Goal: Transaction & Acquisition: Download file/media

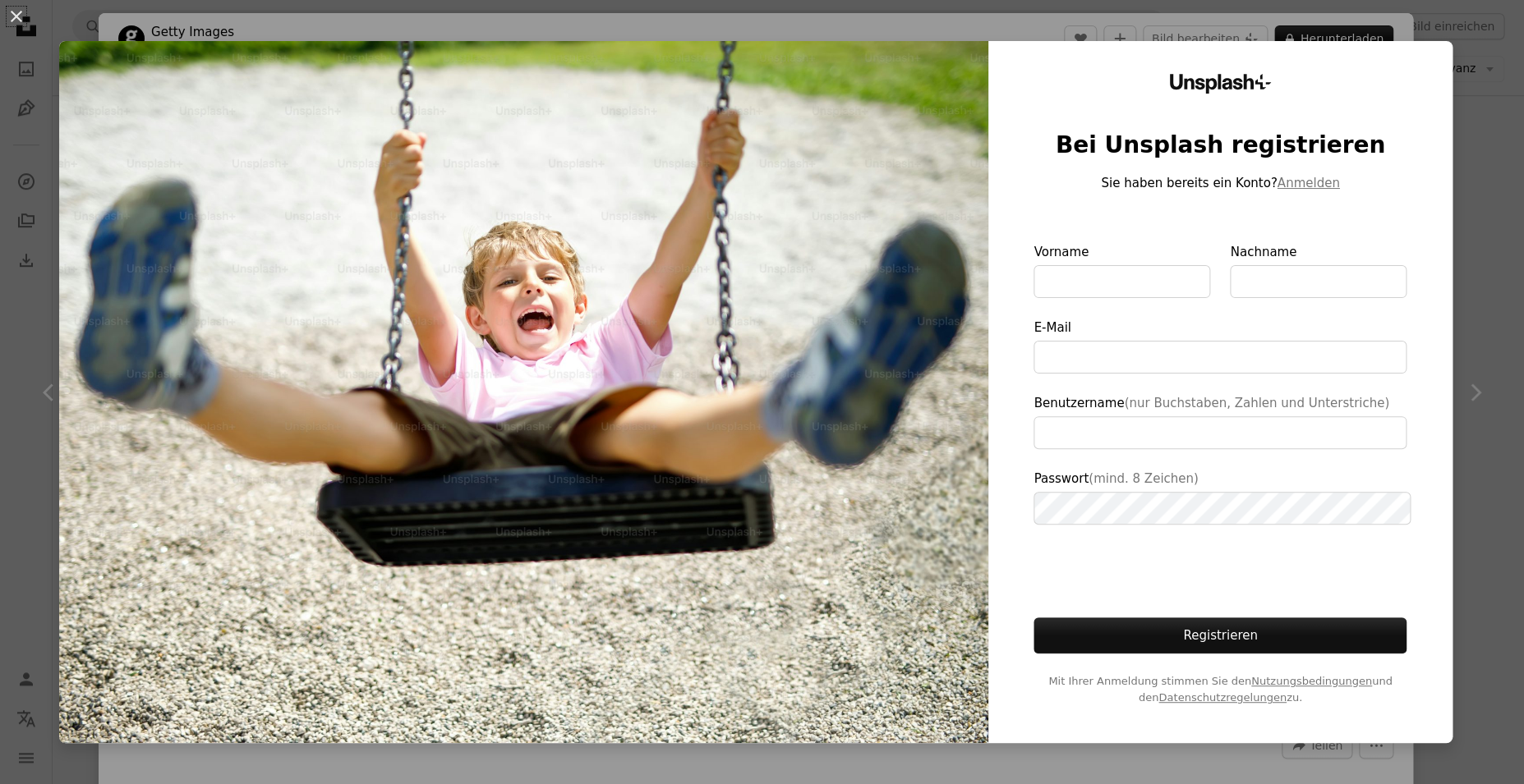
scroll to position [133, 0]
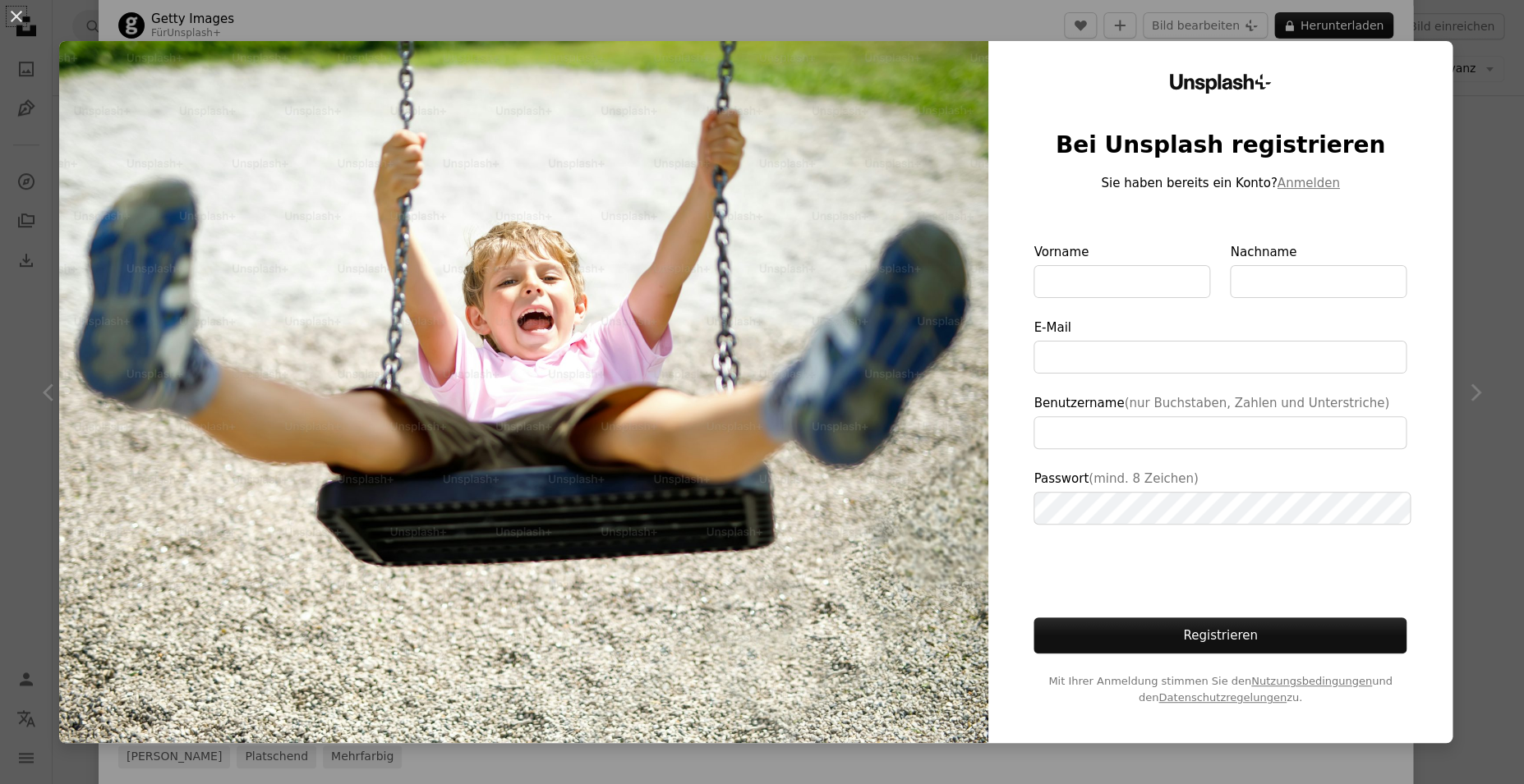
type input "**********"
click at [890, 150] on img at bounding box center [523, 392] width 929 height 702
click at [957, 12] on div "An X shape Unsplash+ Bei Unsplash registrieren Sie haben bereits ein Konto? Anm…" at bounding box center [762, 392] width 1524 height 784
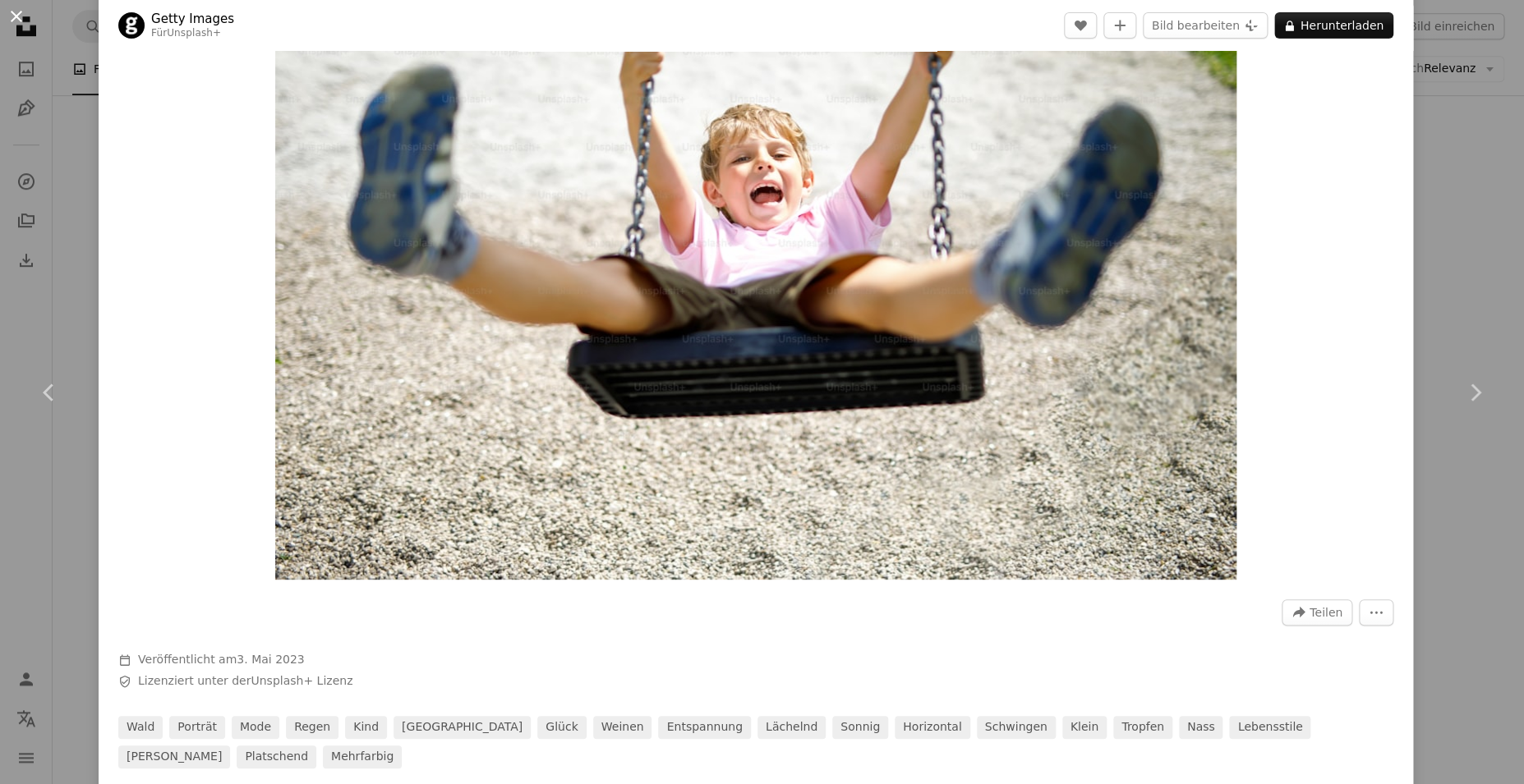
click at [10, 17] on button "An X shape" at bounding box center [16, 16] width 20 height 20
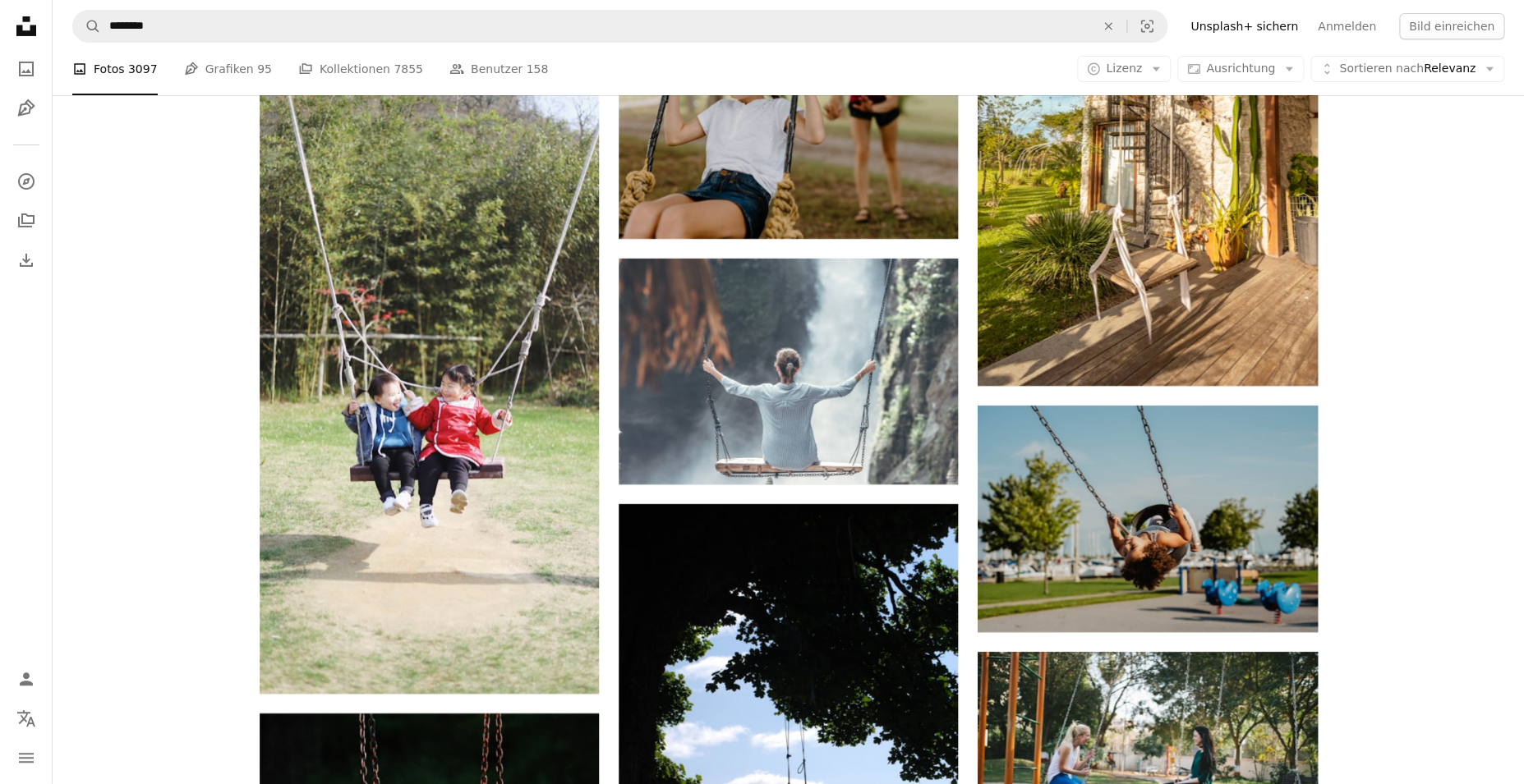
scroll to position [5985, 0]
